Goal: Information Seeking & Learning: Learn about a topic

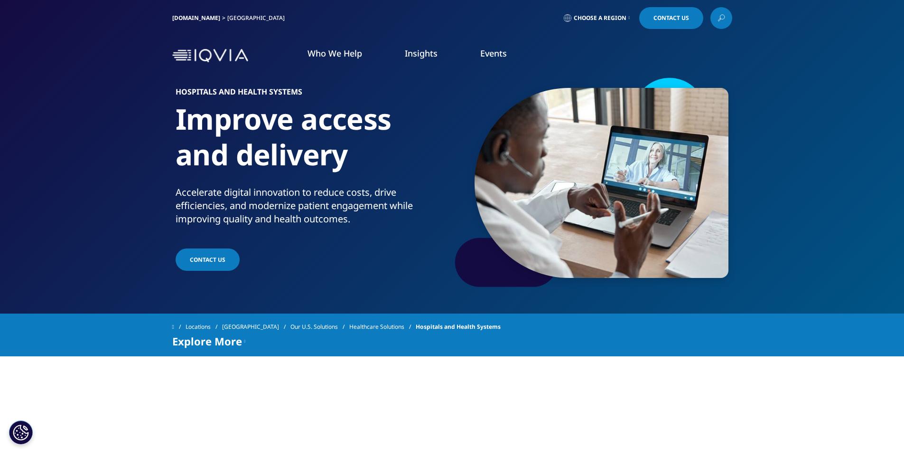
click at [242, 342] on div "Explore More" at bounding box center [209, 340] width 74 height 11
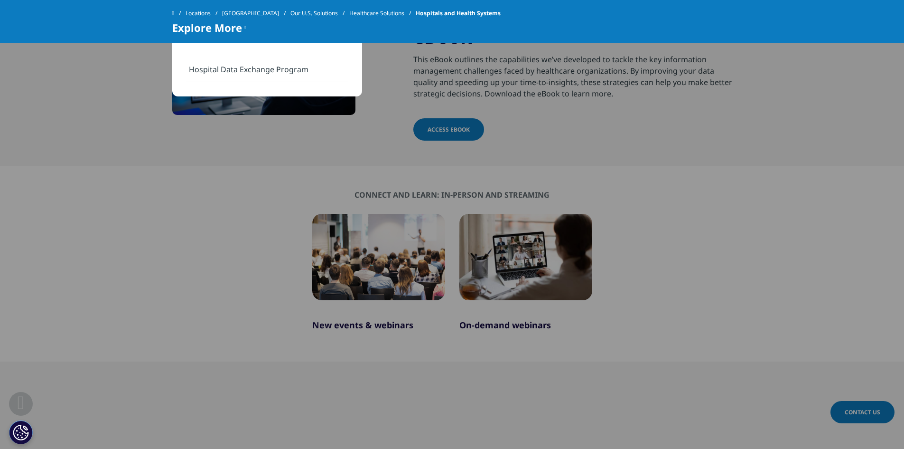
scroll to position [760, 0]
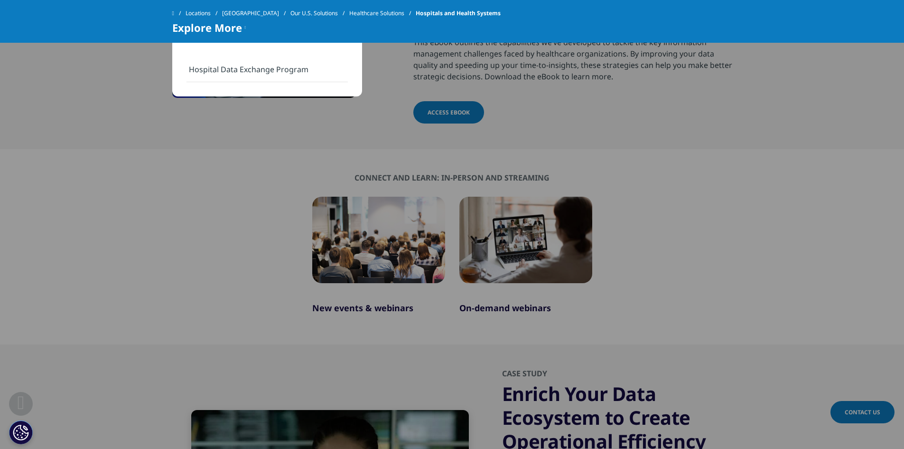
click at [379, 306] on link "New events & webinars" at bounding box center [362, 307] width 101 height 11
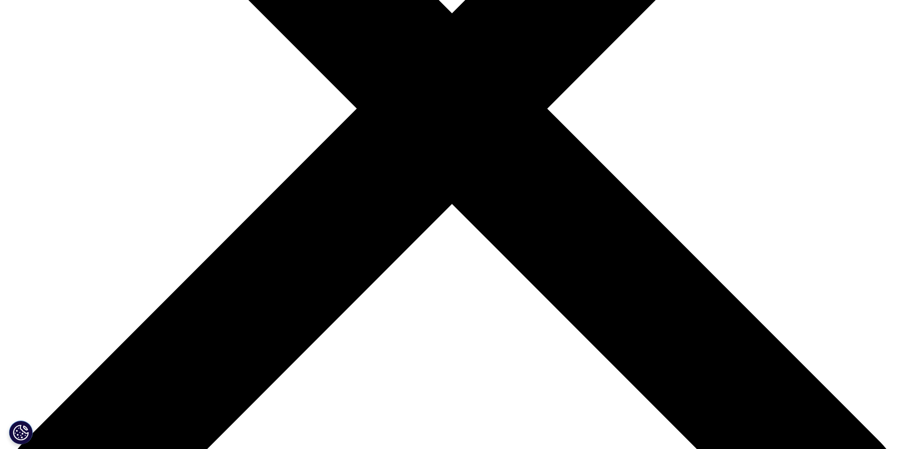
scroll to position [354, 0]
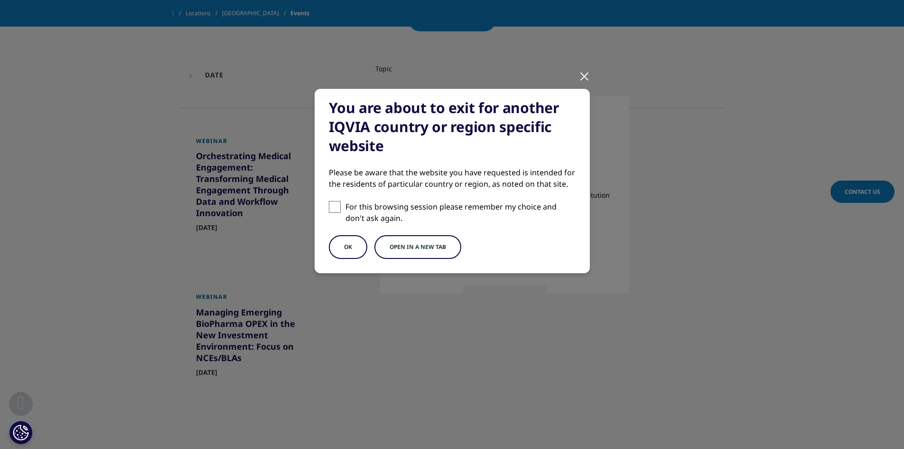
click at [338, 200] on div "You are about to exit for another IQVIA country or region specific website Plea…" at bounding box center [452, 181] width 275 height 184
click at [351, 245] on button "OK" at bounding box center [348, 247] width 38 height 24
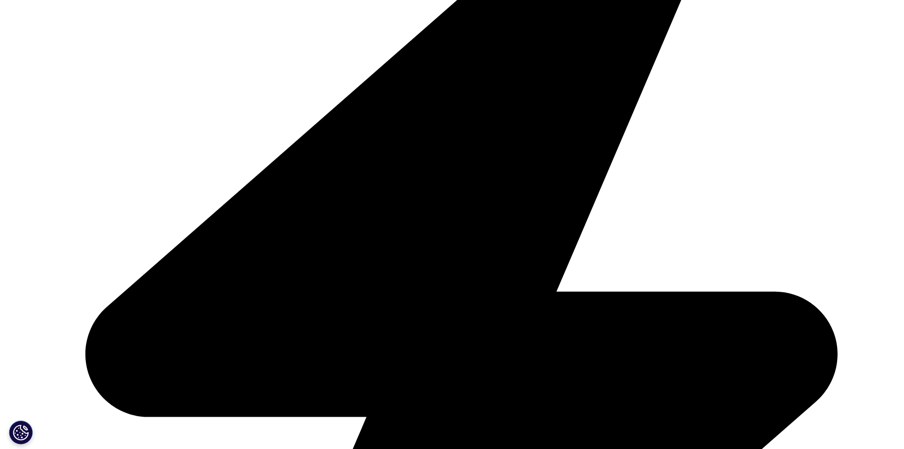
scroll to position [1692, 0]
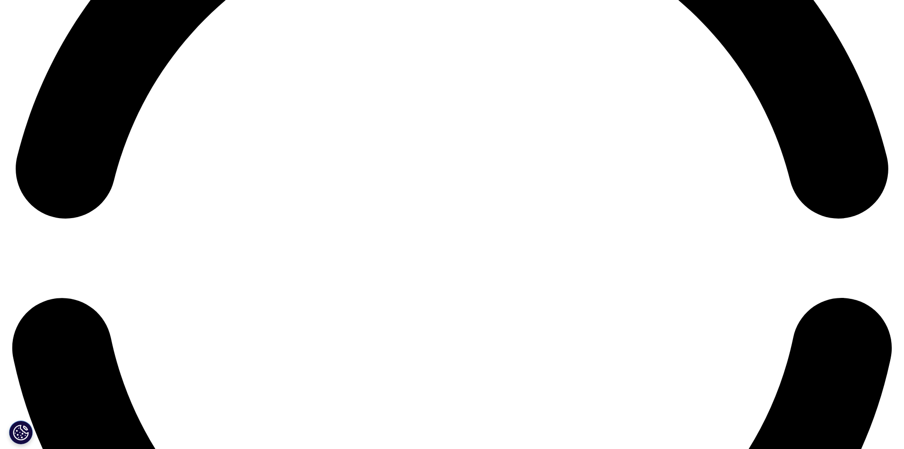
scroll to position [1804, 0]
